Goal: Information Seeking & Learning: Learn about a topic

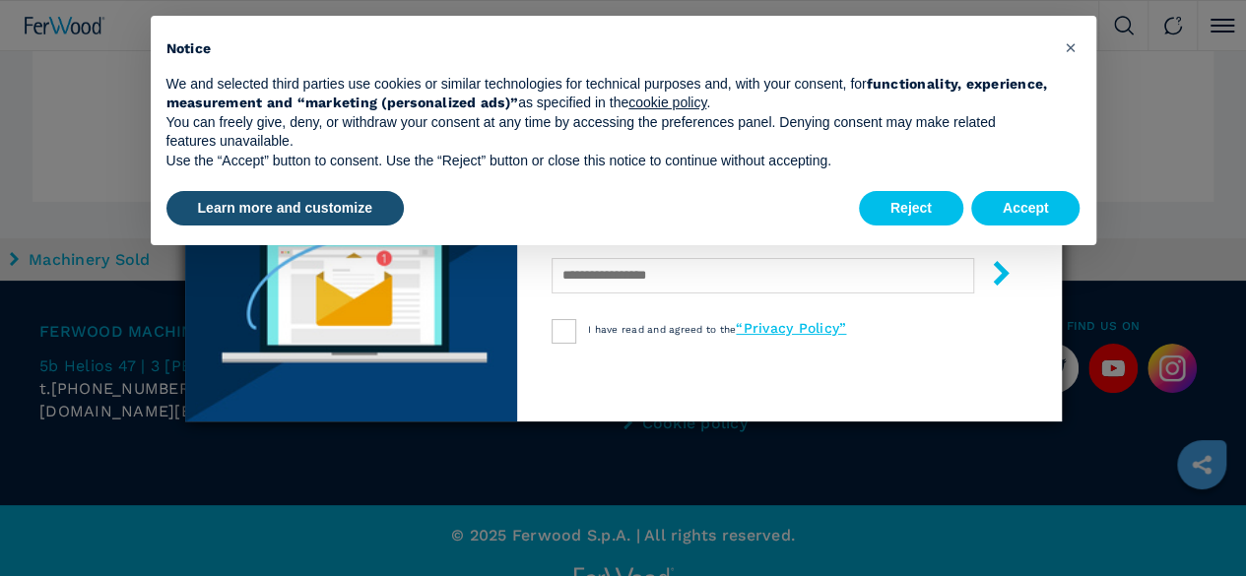
scroll to position [3941, 0]
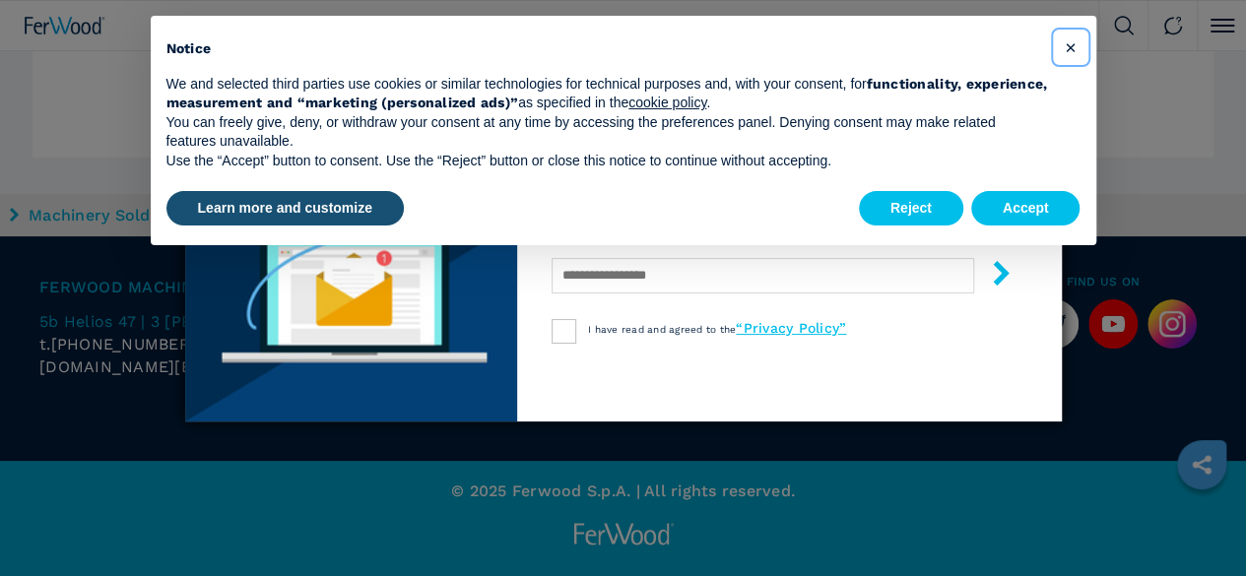
click at [1068, 40] on span "×" at bounding box center [1070, 47] width 12 height 24
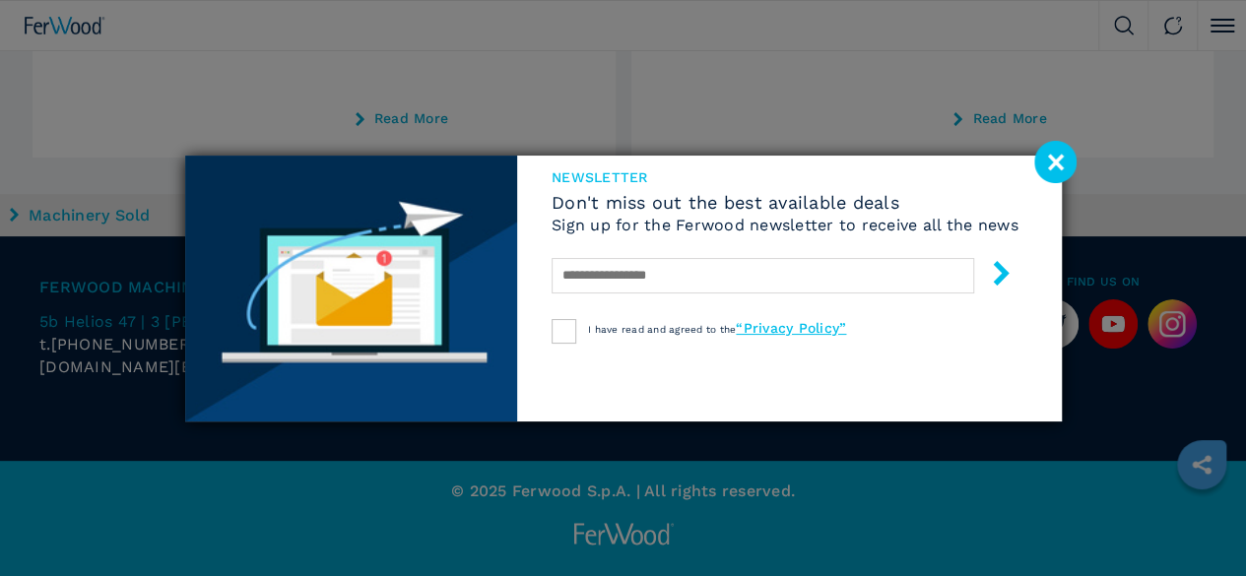
click at [1062, 155] on image at bounding box center [1055, 162] width 42 height 42
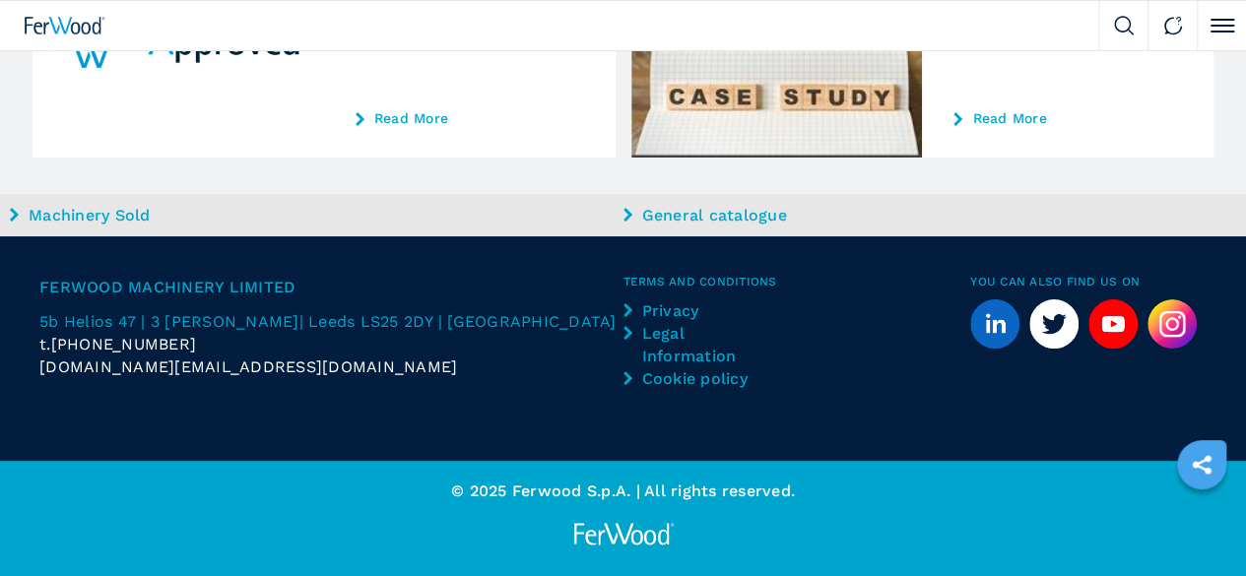
scroll to position [5222, 0]
click at [0, 0] on button "2" at bounding box center [0, 0] width 0 height 0
click at [0, 0] on icon at bounding box center [0, 0] width 0 height 0
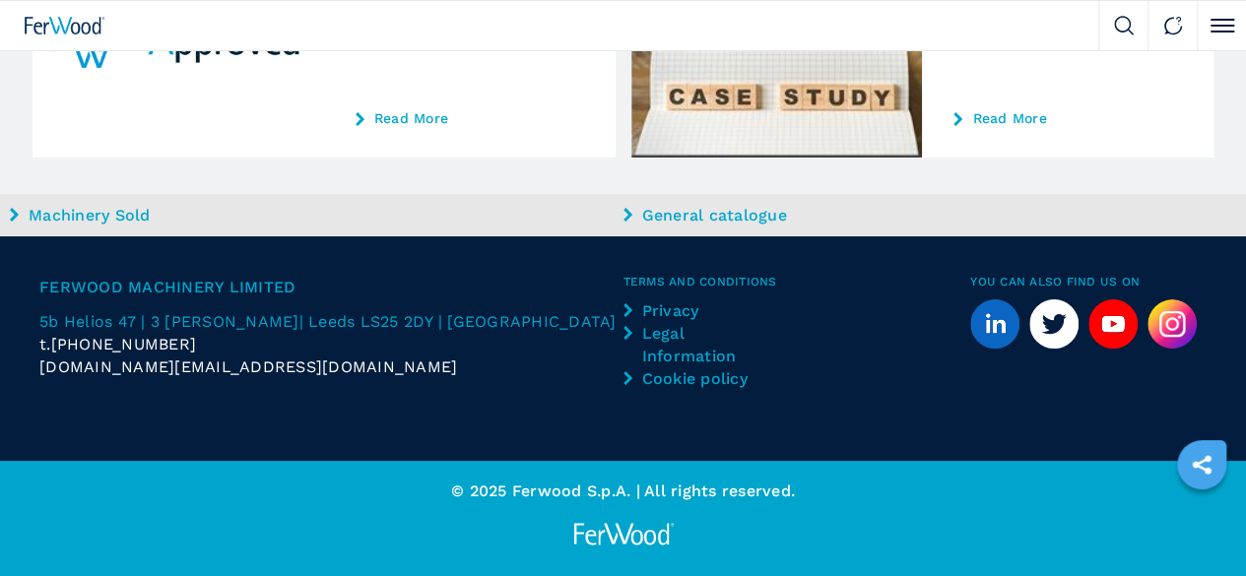
click at [0, 0] on span "4" at bounding box center [0, 0] width 0 height 0
click at [0, 0] on button at bounding box center [0, 0] width 0 height 0
click at [0, 0] on icon at bounding box center [0, 0] width 0 height 0
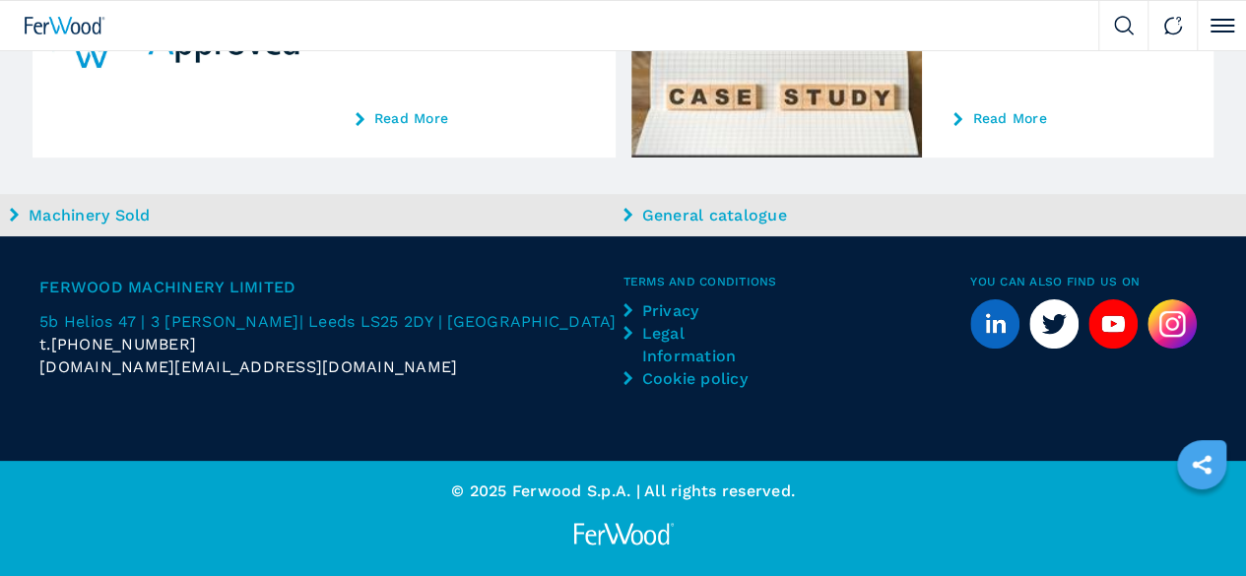
scroll to position [5691, 0]
click at [0, 0] on icon at bounding box center [0, 0] width 0 height 0
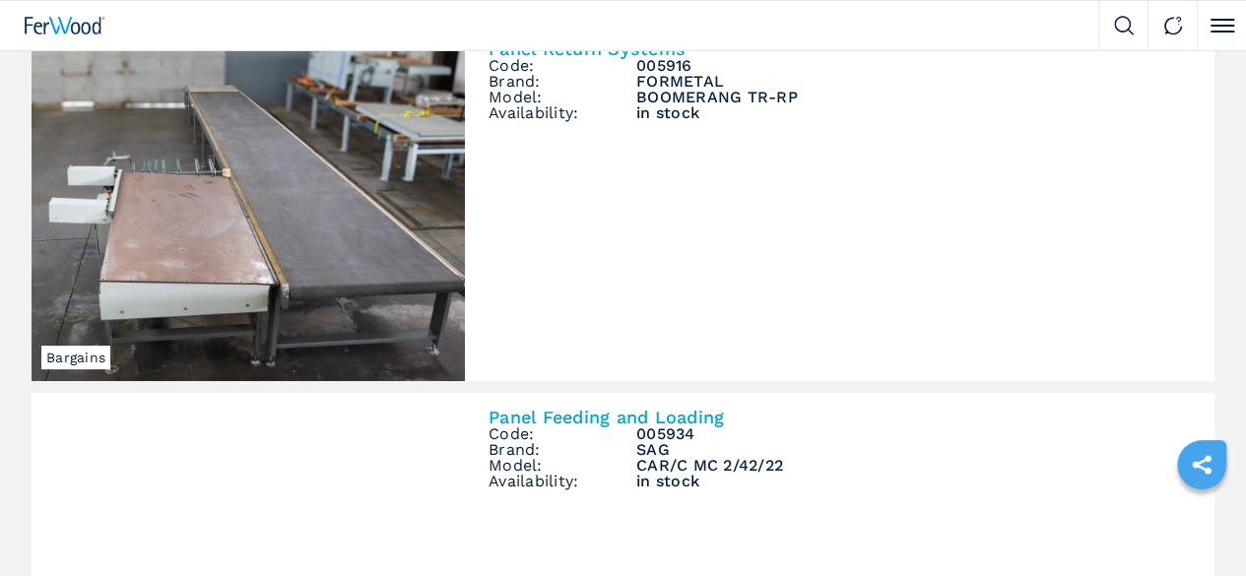
scroll to position [394, 0]
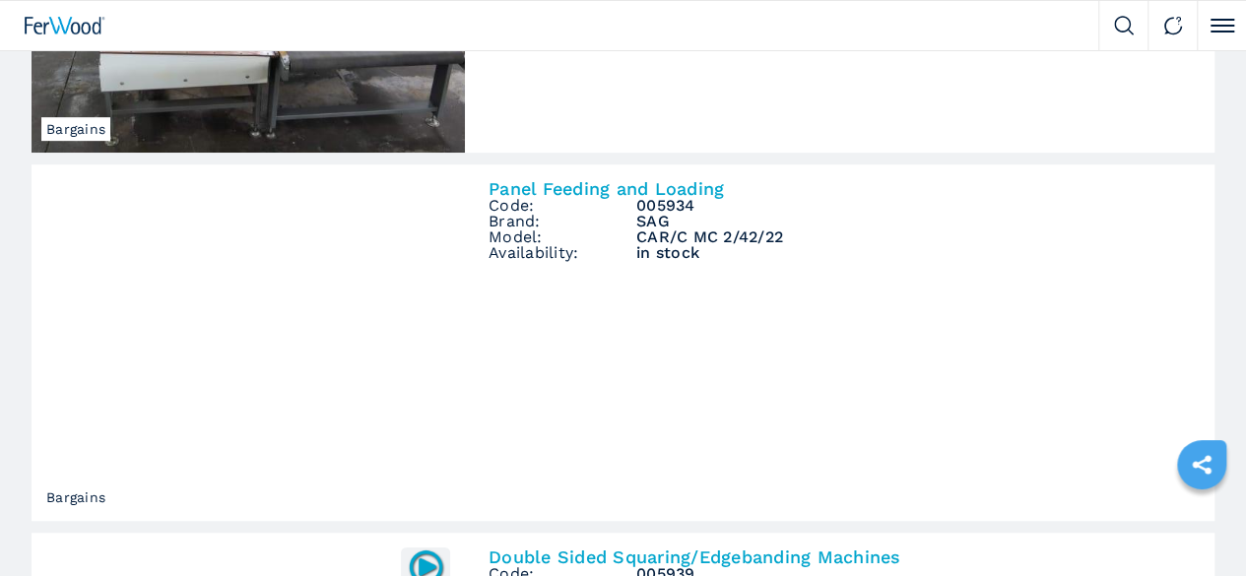
click at [0, 0] on img at bounding box center [0, 0] width 0 height 0
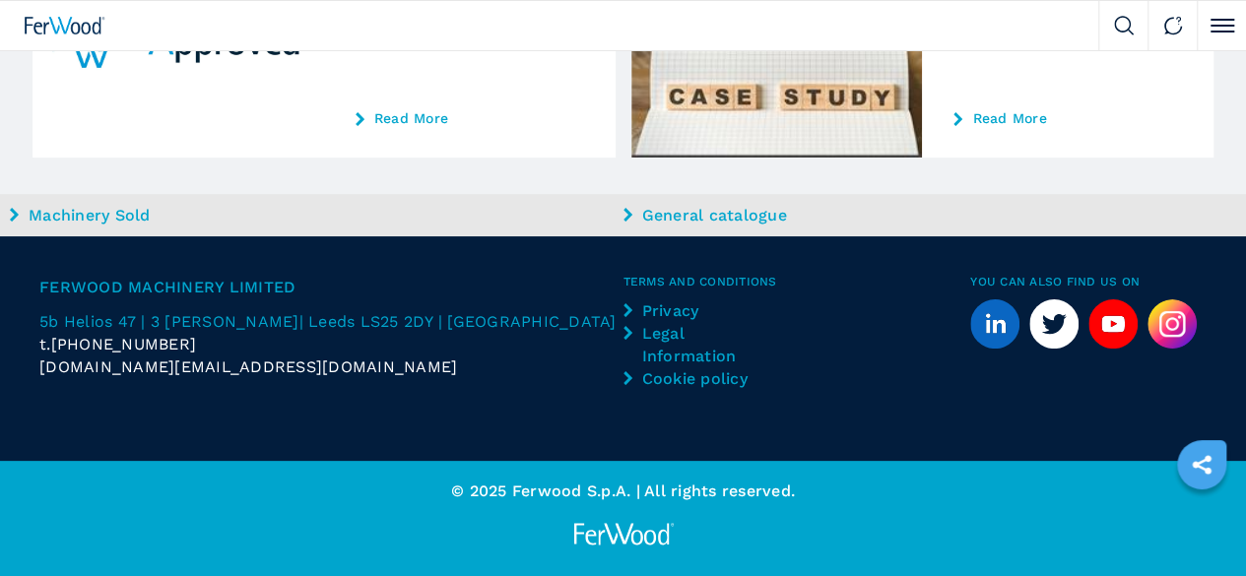
scroll to position [5320, 0]
click at [0, 0] on button at bounding box center [0, 0] width 0 height 0
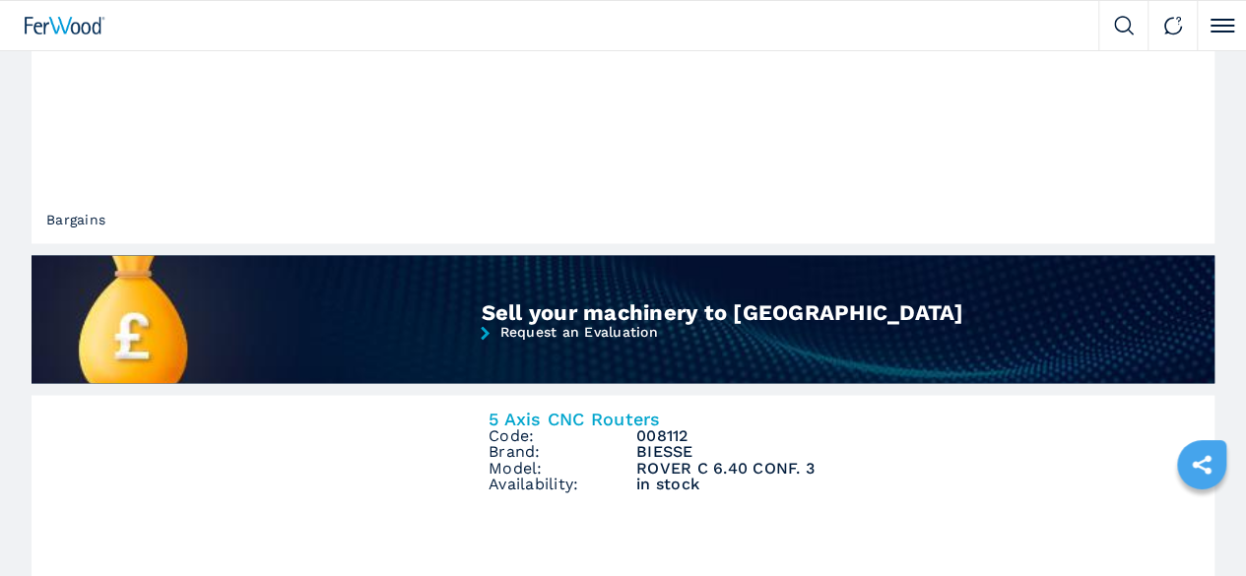
scroll to position [1281, 0]
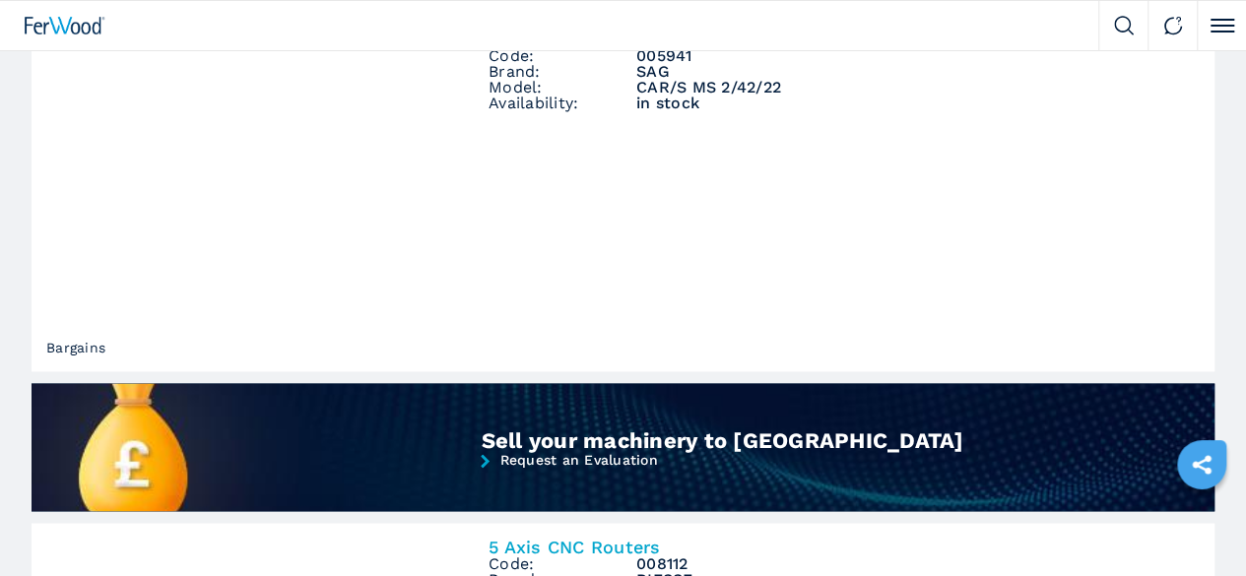
click at [0, 0] on div "**********" at bounding box center [0, 0] width 0 height 0
click at [0, 0] on img at bounding box center [0, 0] width 0 height 0
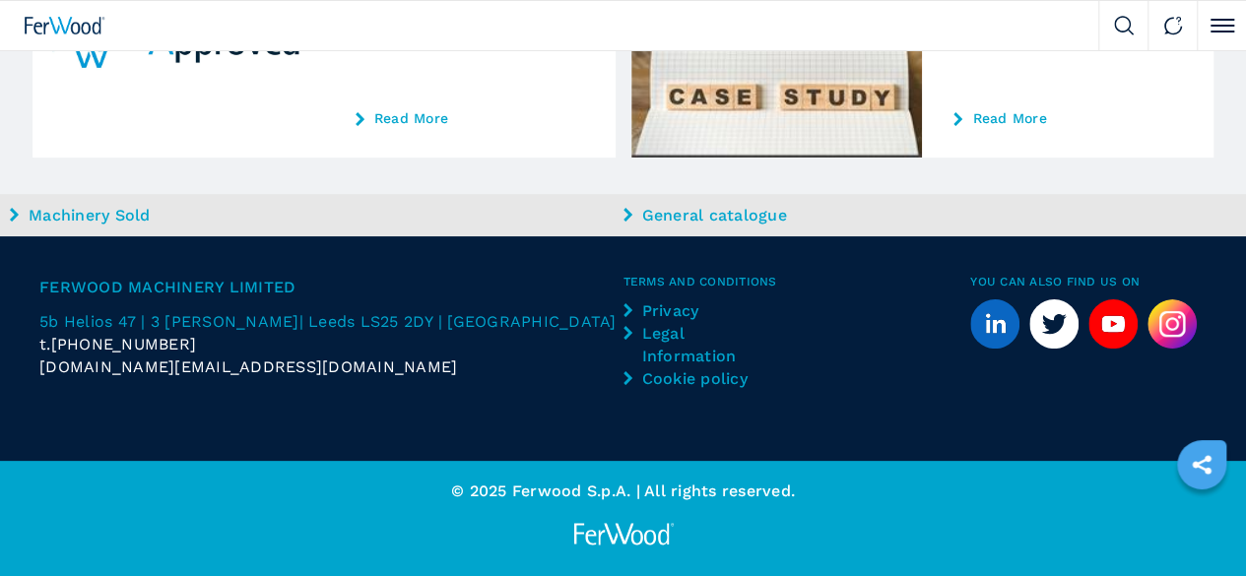
scroll to position [5419, 0]
click at [0, 0] on button at bounding box center [0, 0] width 0 height 0
click at [0, 0] on icon at bounding box center [0, 0] width 0 height 0
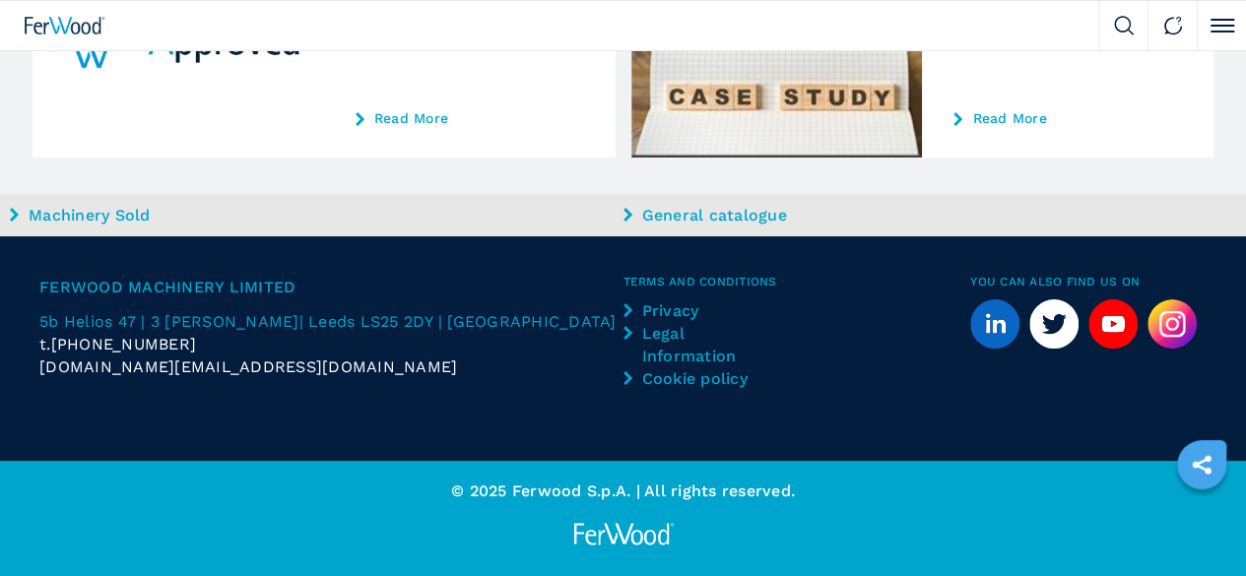
scroll to position [5320, 0]
click at [0, 0] on button at bounding box center [0, 0] width 0 height 0
click at [0, 0] on icon at bounding box center [0, 0] width 0 height 0
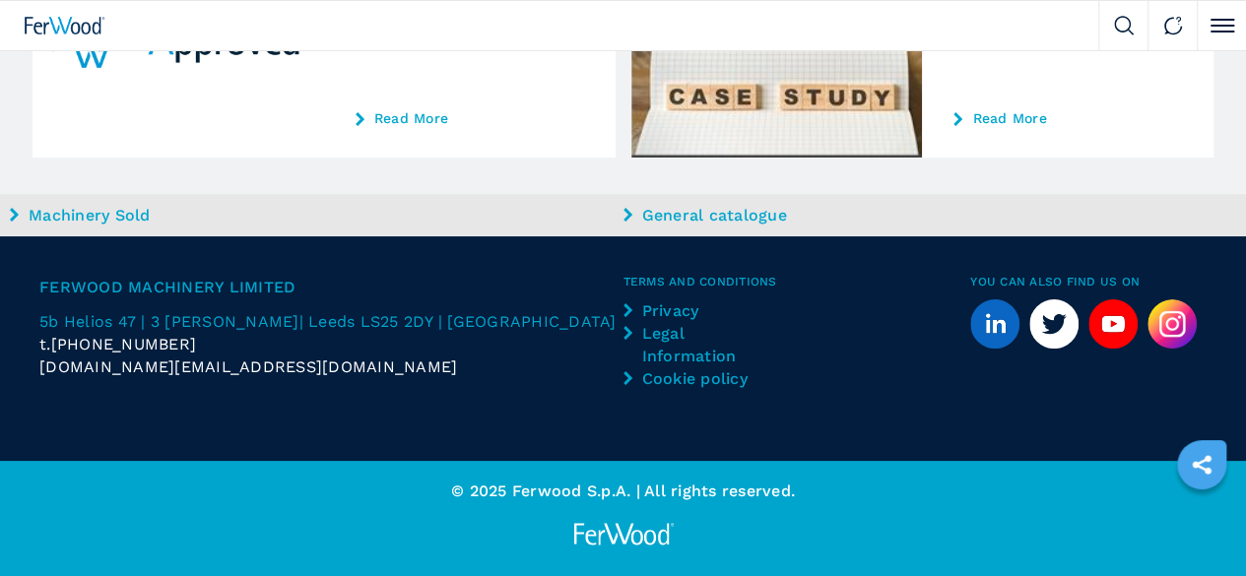
click at [0, 0] on button at bounding box center [0, 0] width 0 height 0
click at [0, 0] on icon at bounding box center [0, 0] width 0 height 0
click at [0, 0] on button at bounding box center [0, 0] width 0 height 0
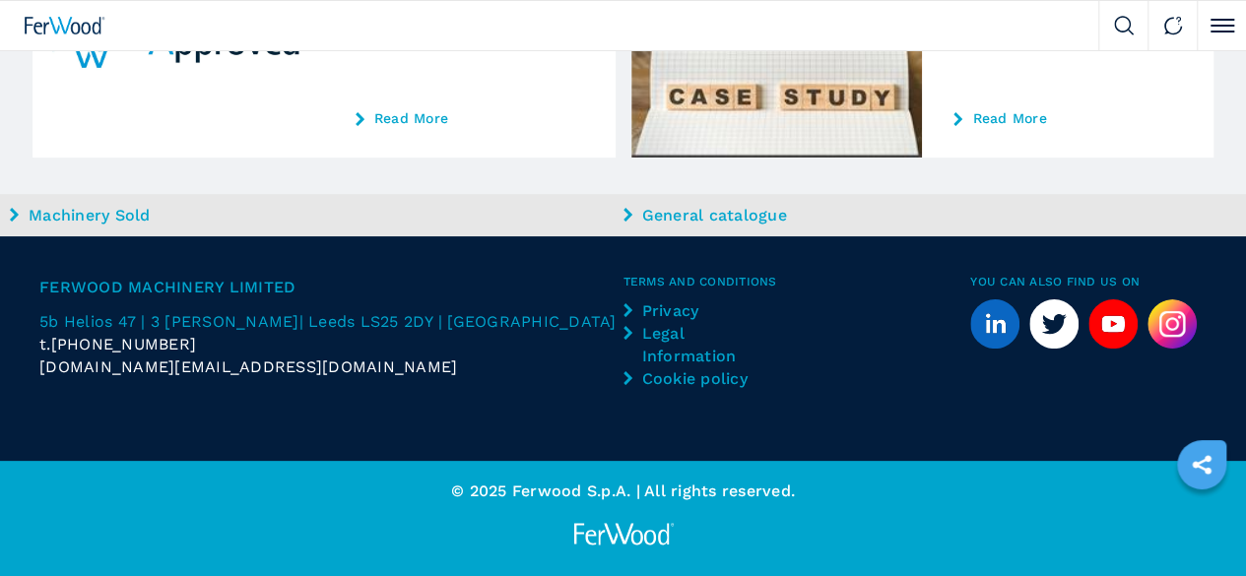
scroll to position [5476, 0]
click at [0, 0] on button at bounding box center [0, 0] width 0 height 0
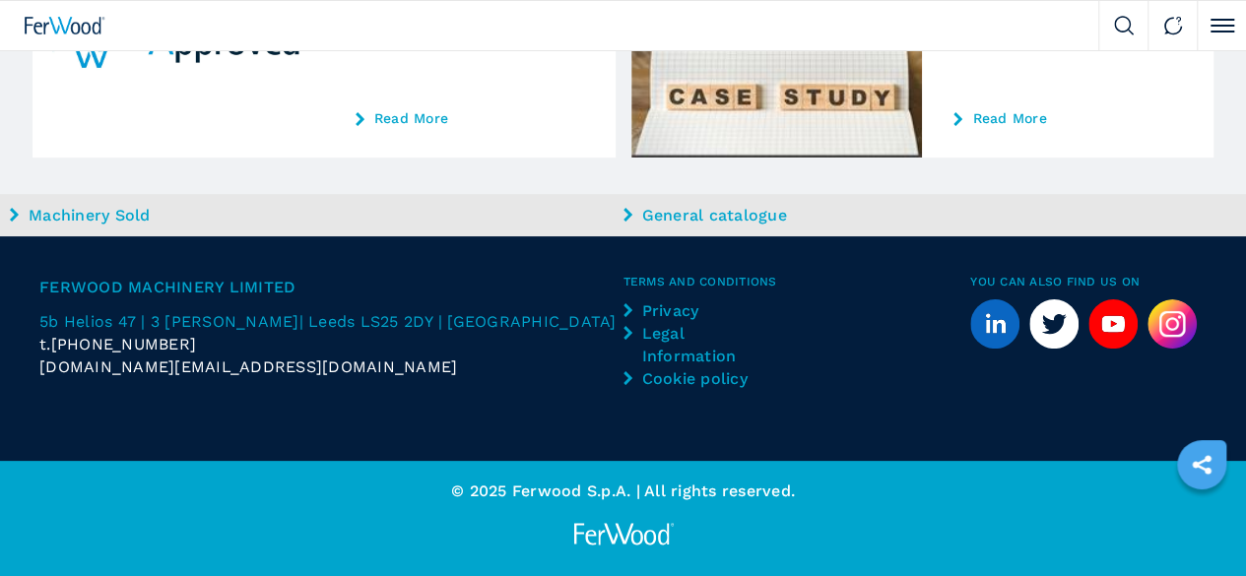
click at [0, 0] on icon at bounding box center [0, 0] width 0 height 0
click at [0, 0] on button at bounding box center [0, 0] width 0 height 0
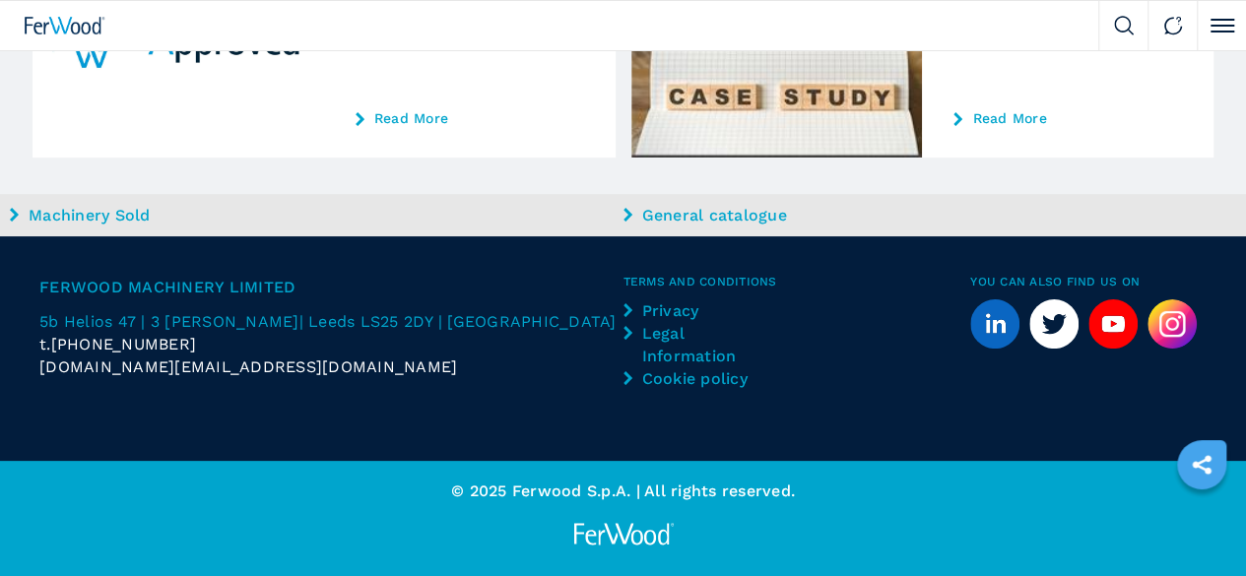
scroll to position [4902, 0]
click at [0, 0] on icon at bounding box center [0, 0] width 0 height 0
click at [0, 0] on button at bounding box center [0, 0] width 0 height 0
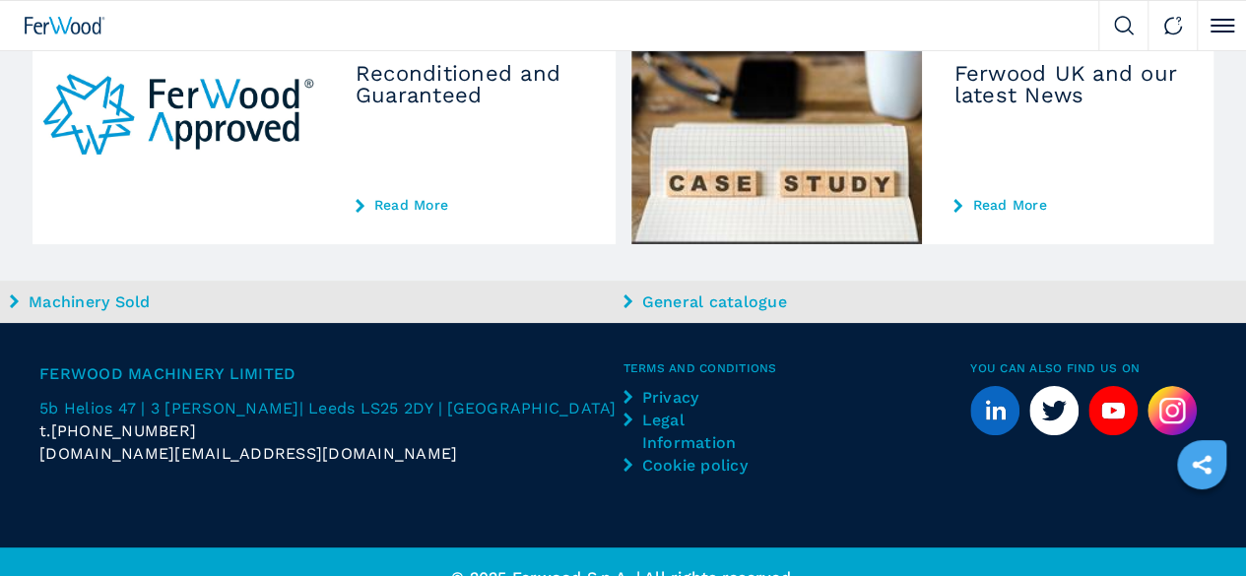
scroll to position [3744, 0]
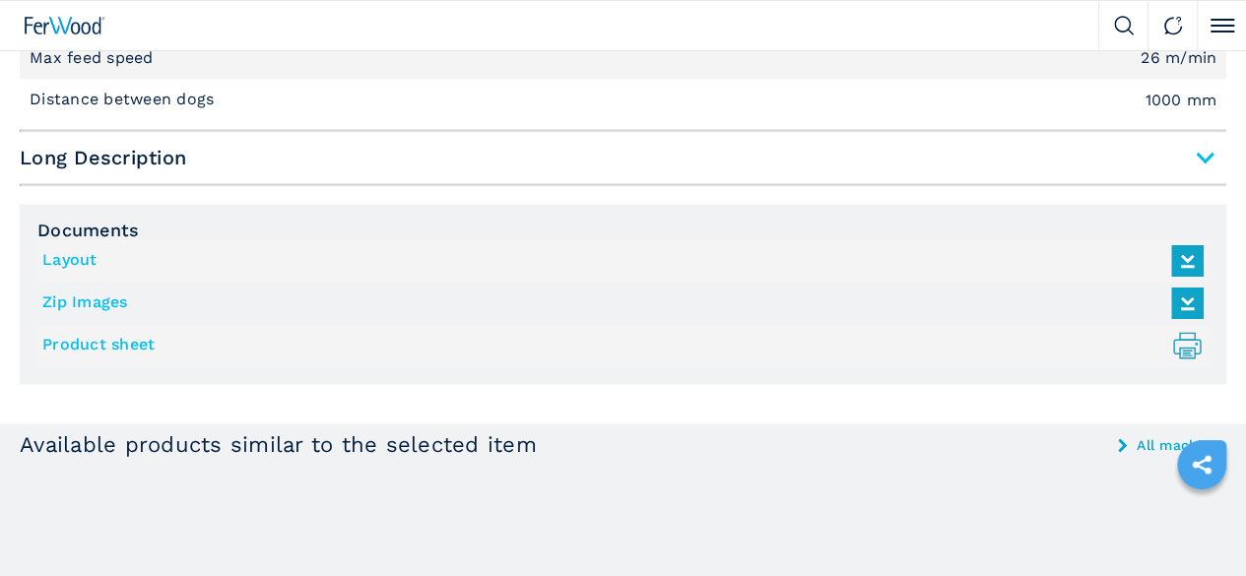
scroll to position [1344, 0]
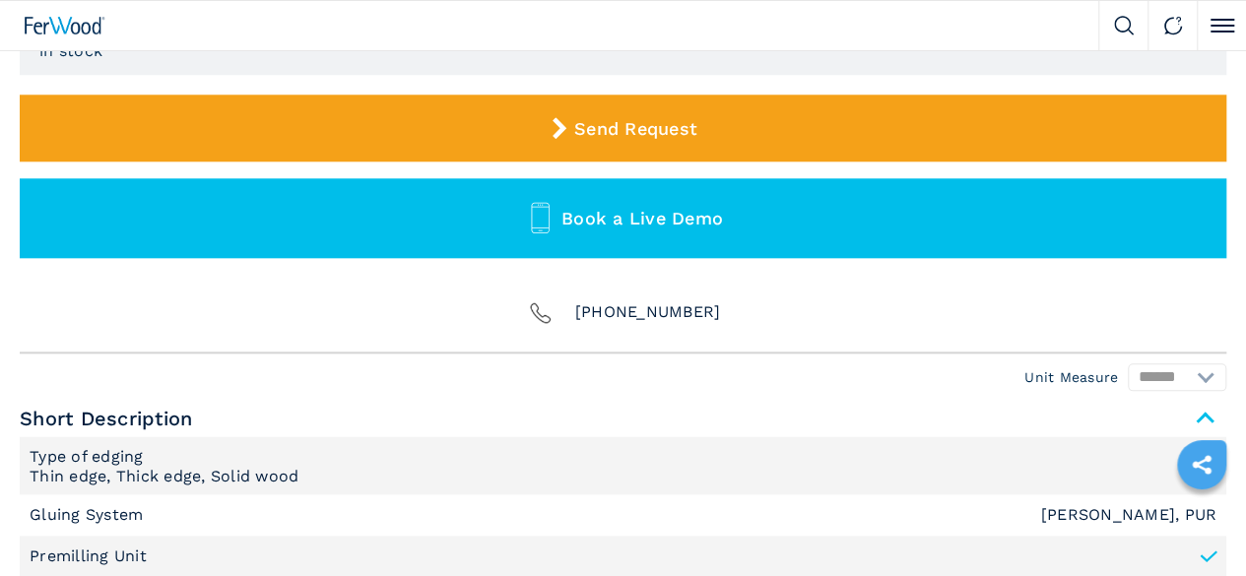
scroll to position [469, 0]
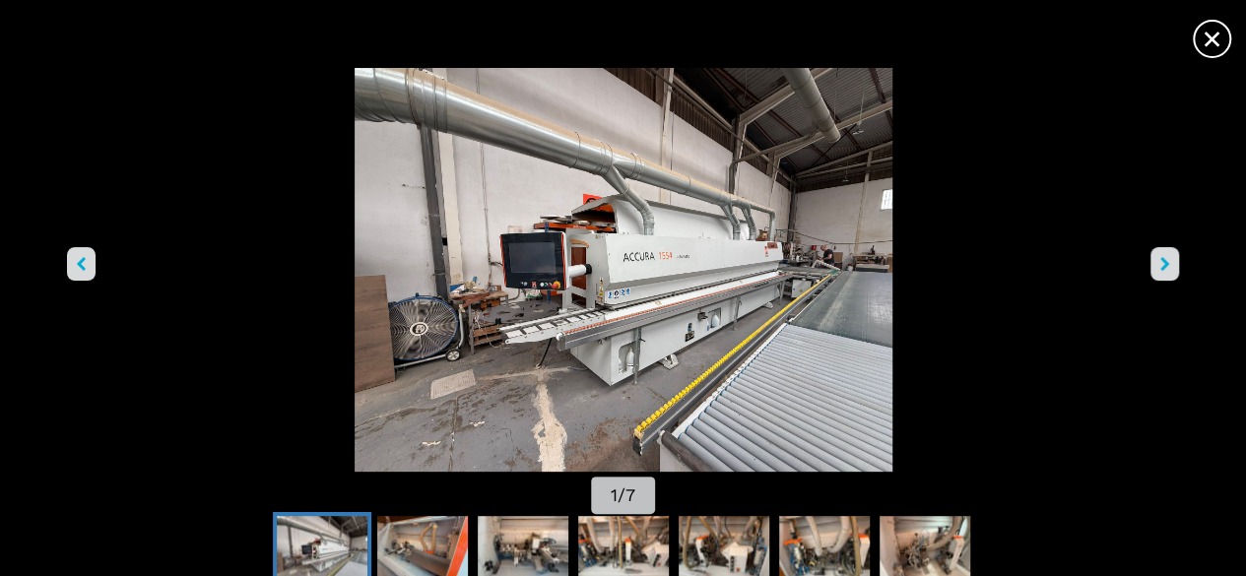
scroll to position [765, 0]
click at [1161, 257] on icon "right-button" at bounding box center [1165, 264] width 9 height 14
